Goal: Transaction & Acquisition: Purchase product/service

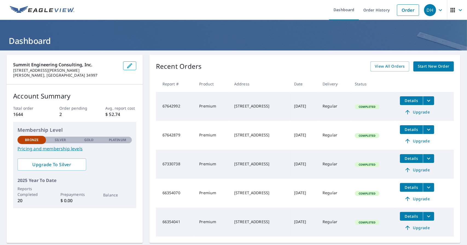
click at [428, 65] on span "Start New Order" at bounding box center [433, 66] width 32 height 7
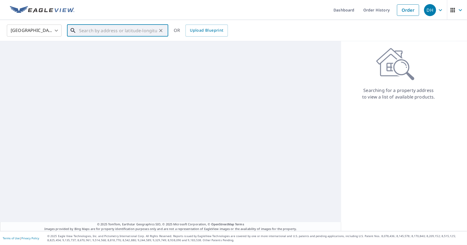
click at [101, 32] on input "text" at bounding box center [118, 30] width 78 height 15
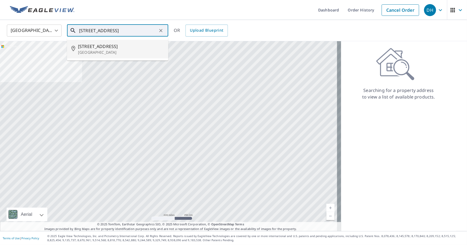
click at [112, 52] on p "[GEOGRAPHIC_DATA]" at bounding box center [121, 52] width 86 height 5
type input "[STREET_ADDRESS]"
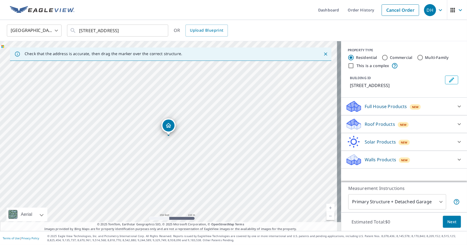
click at [358, 122] on div "Roof Products New" at bounding box center [398, 124] width 107 height 13
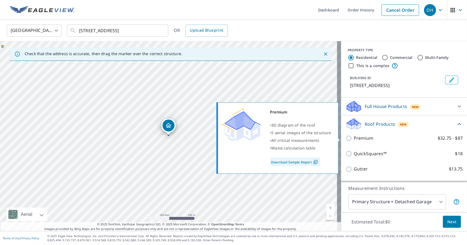
click at [345, 140] on input "Premium $32.75 - $87" at bounding box center [349, 138] width 8 height 7
checkbox input "true"
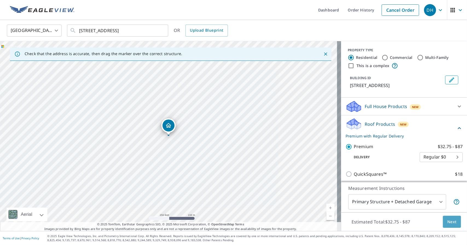
click at [447, 225] on span "Next" at bounding box center [451, 222] width 9 height 7
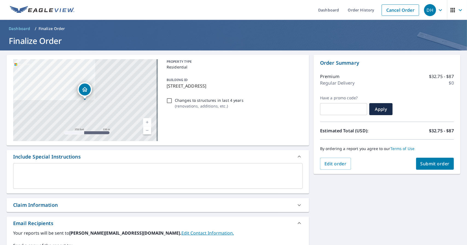
click at [432, 163] on span "Submit order" at bounding box center [434, 164] width 29 height 6
